Goal: Check status

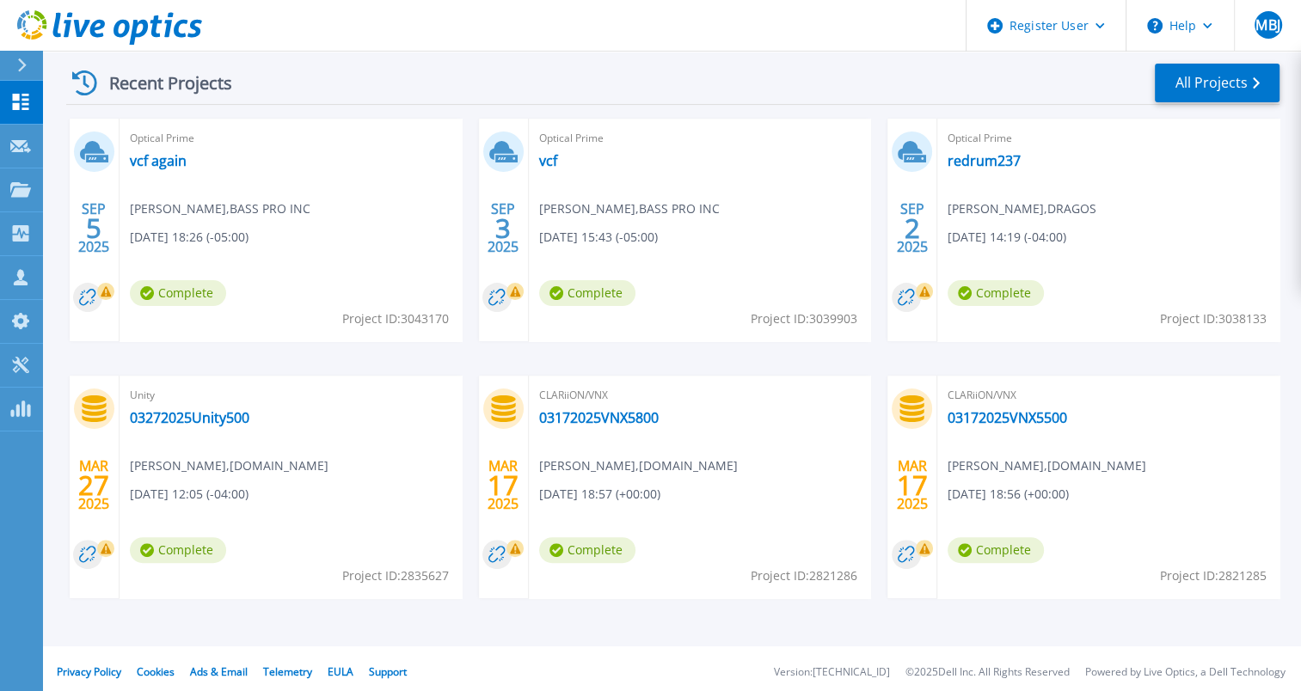
scroll to position [326, 0]
click at [977, 162] on link "redrum237" at bounding box center [983, 161] width 73 height 17
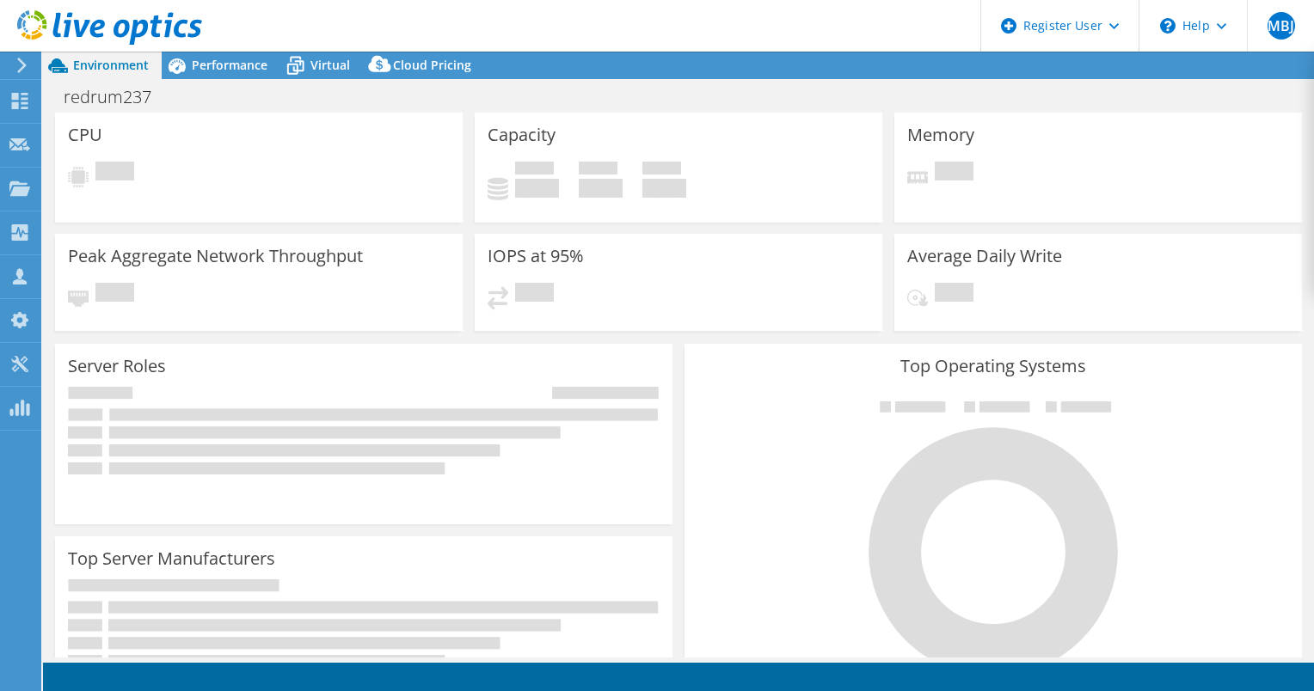
select select "USD"
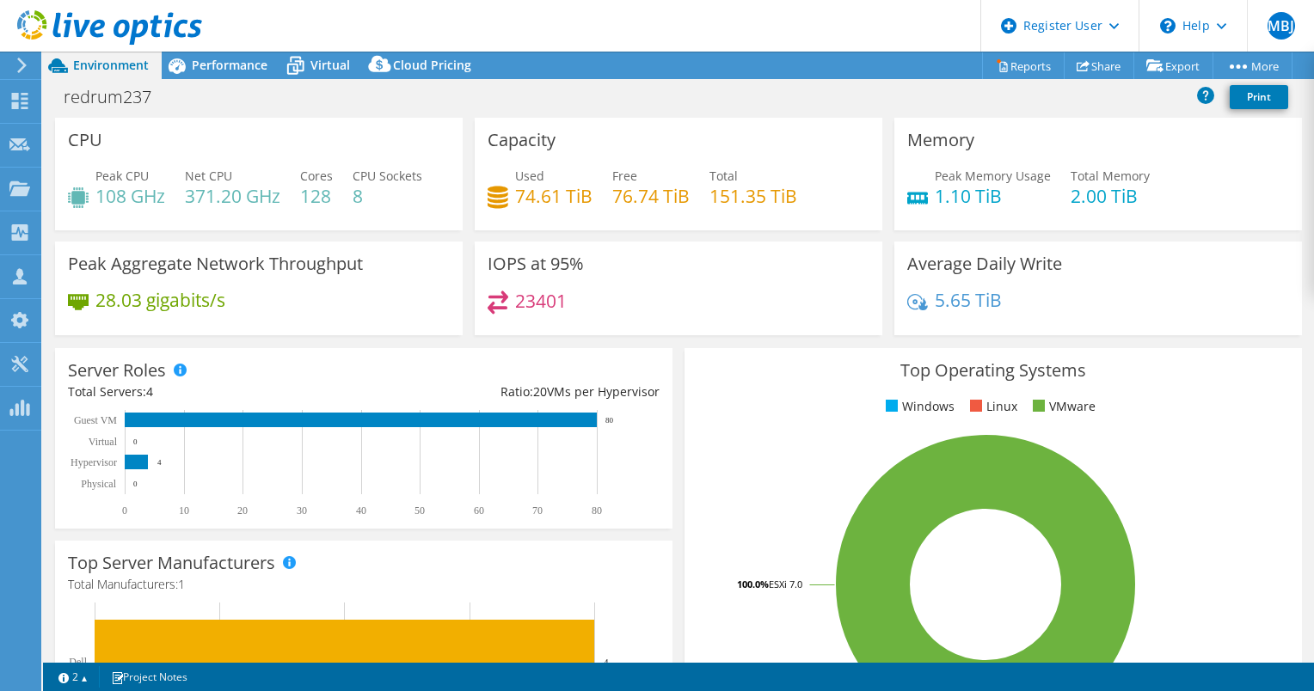
click at [378, 224] on div "CPU Peak CPU 108 GHz Net CPU 371.20 GHz Cores 128 CPU Sockets 8" at bounding box center [259, 174] width 408 height 113
click at [210, 61] on span "Performance" at bounding box center [230, 65] width 76 height 16
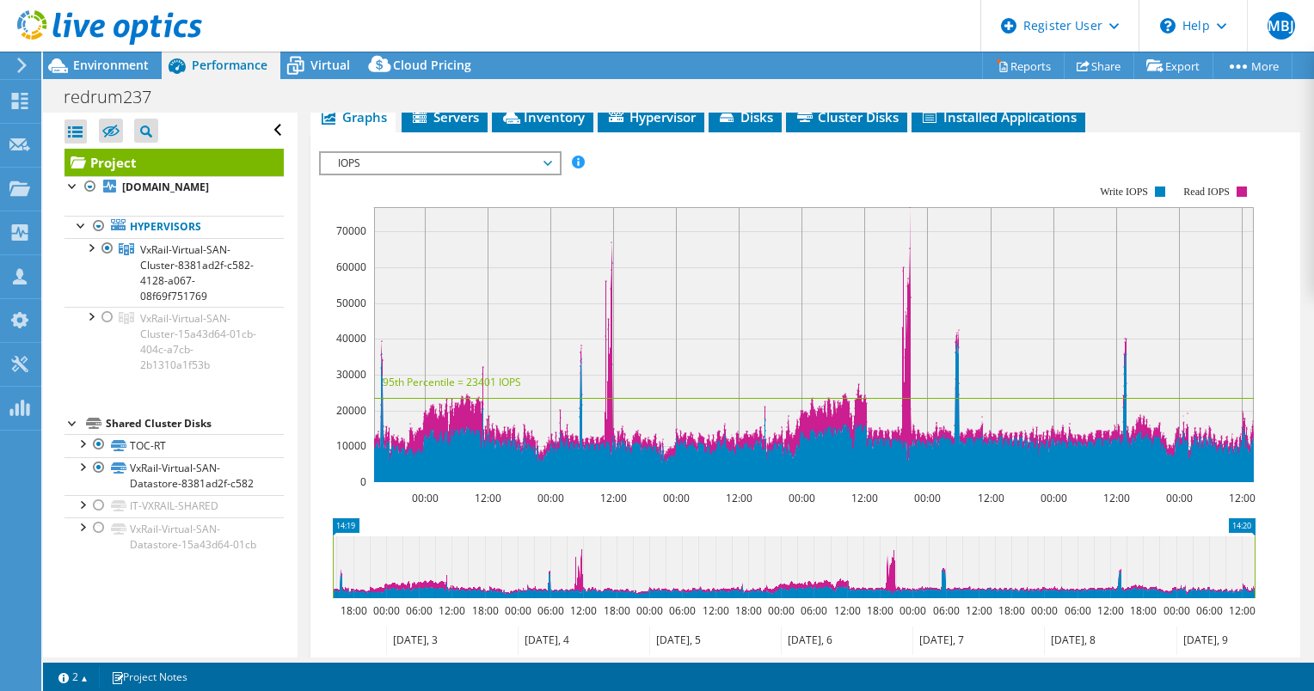
scroll to position [371, 0]
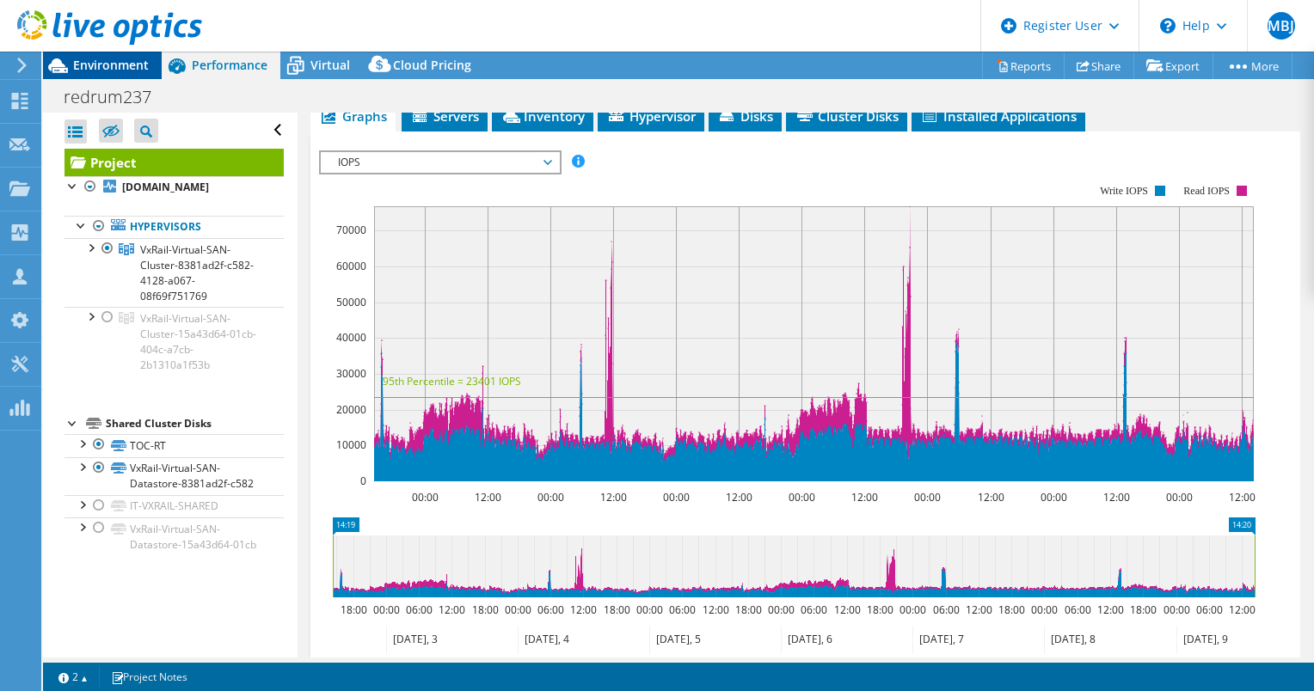
click at [93, 65] on span "Environment" at bounding box center [111, 65] width 76 height 16
